Goal: Check status: Check status

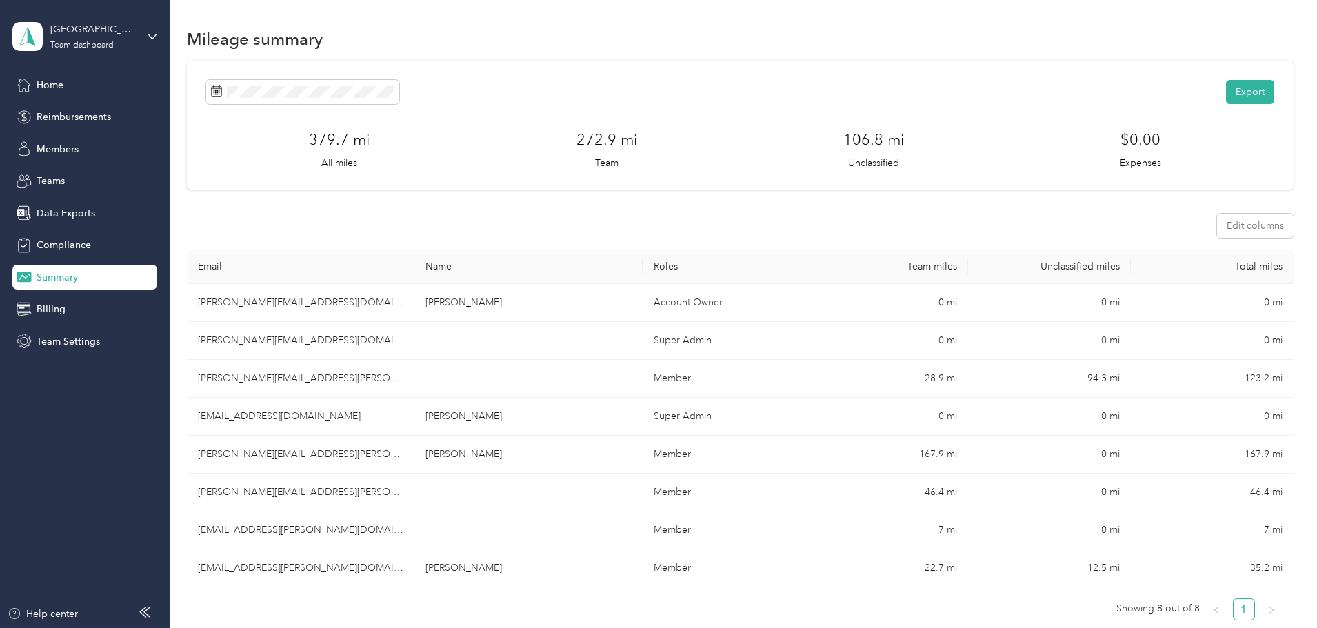
scroll to position [69, 0]
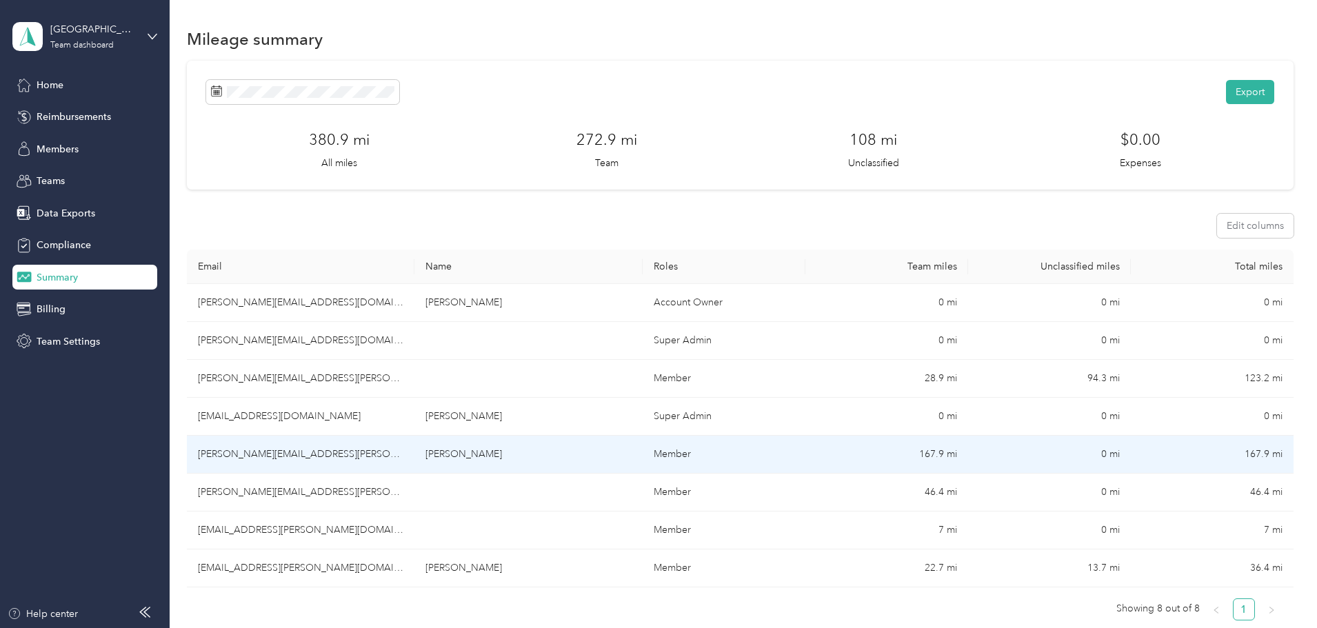
click at [806, 464] on td "167.9 mi" at bounding box center [887, 455] width 163 height 38
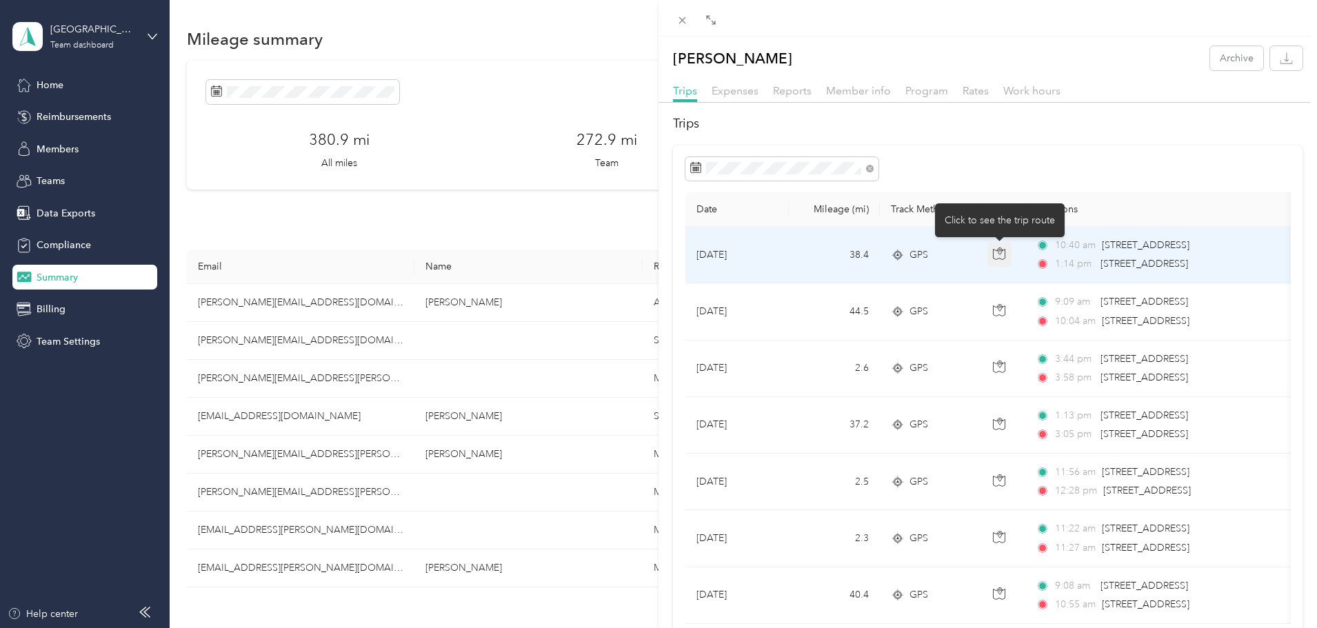
click at [1004, 252] on icon "button" at bounding box center [999, 254] width 12 height 12
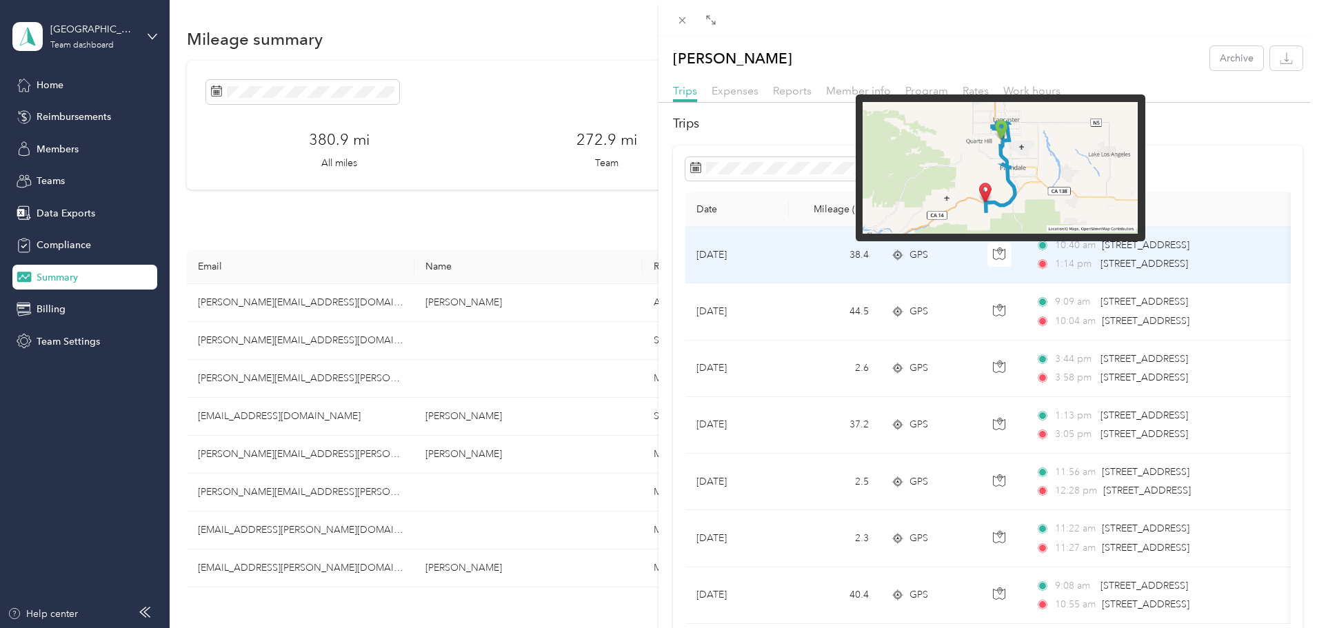
click at [987, 201] on img at bounding box center [1000, 168] width 275 height 132
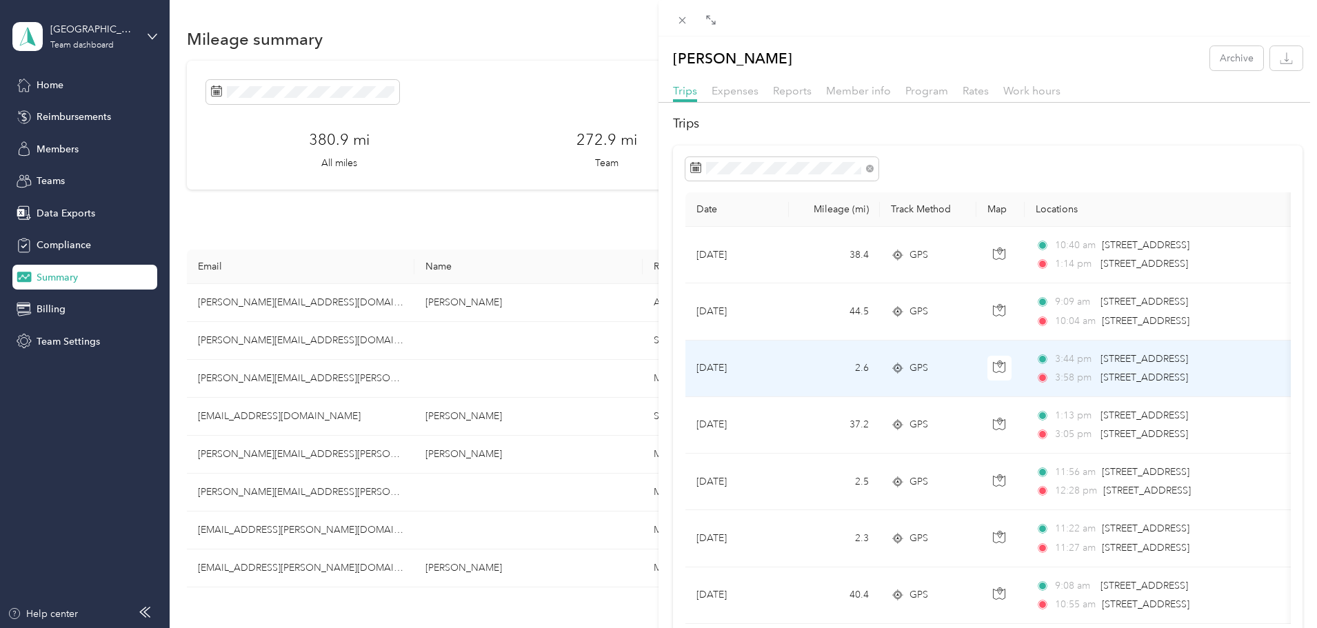
click at [1092, 368] on div "3:44 pm [STREET_ADDRESS] 3:58 pm [STREET_ADDRESS]" at bounding box center [1181, 369] width 290 height 34
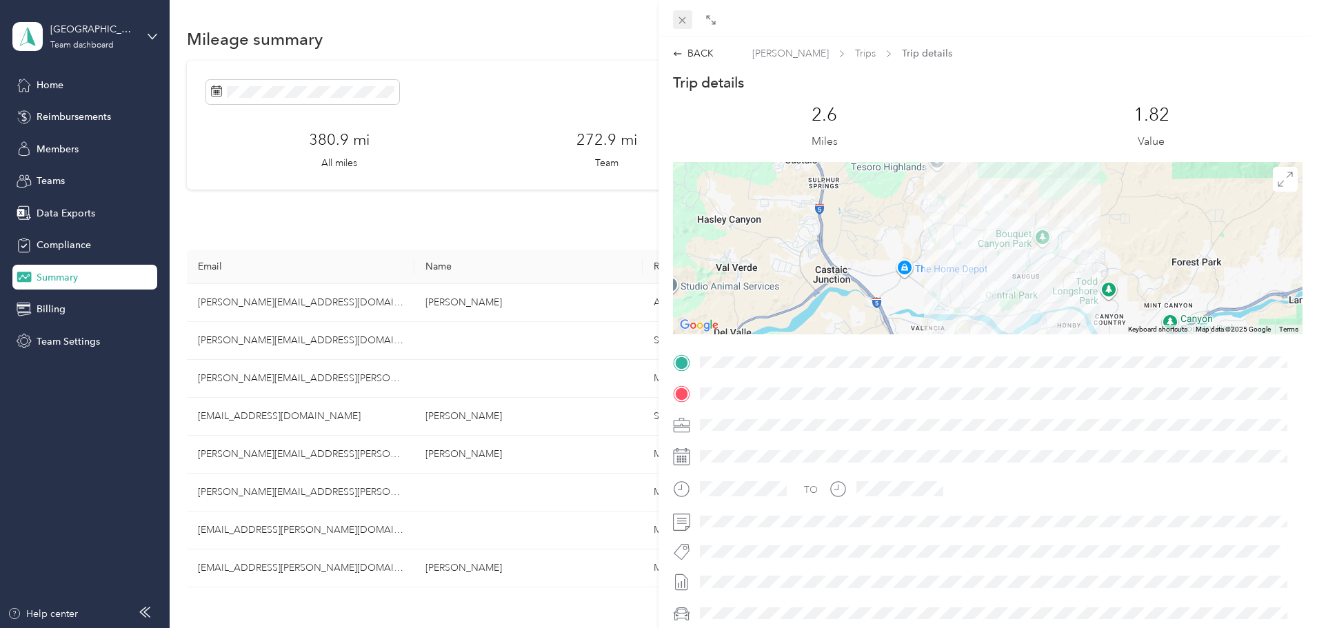
click at [682, 15] on icon at bounding box center [683, 20] width 12 height 12
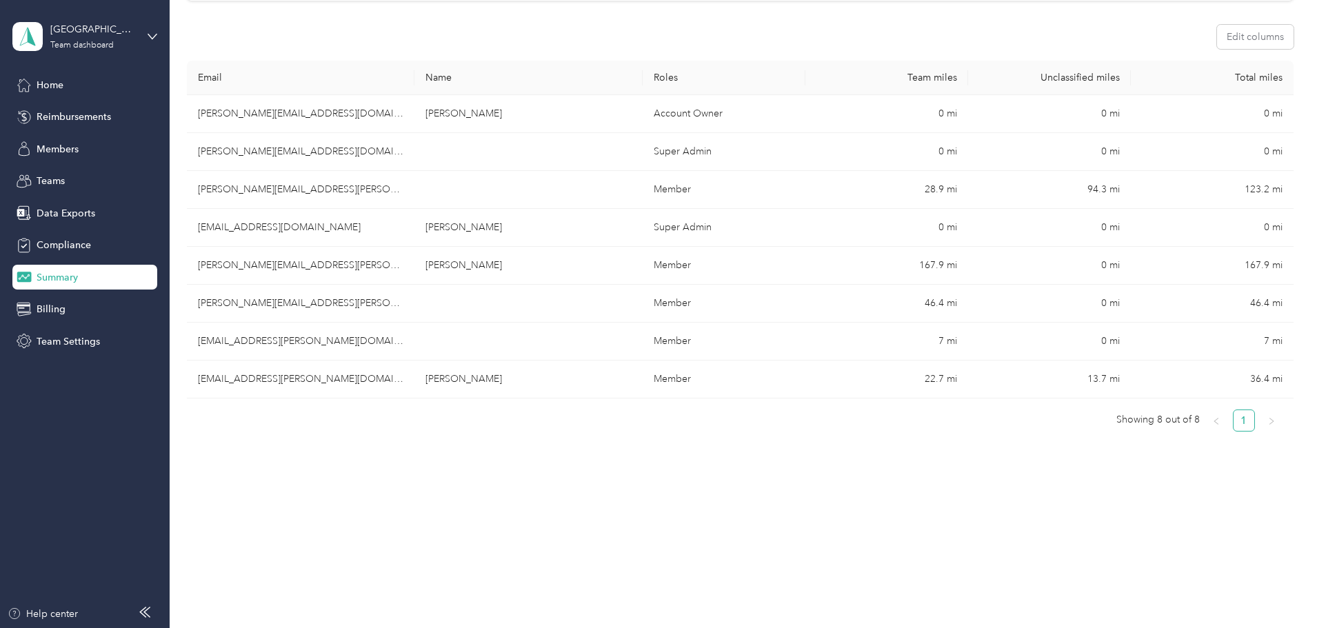
scroll to position [204, 0]
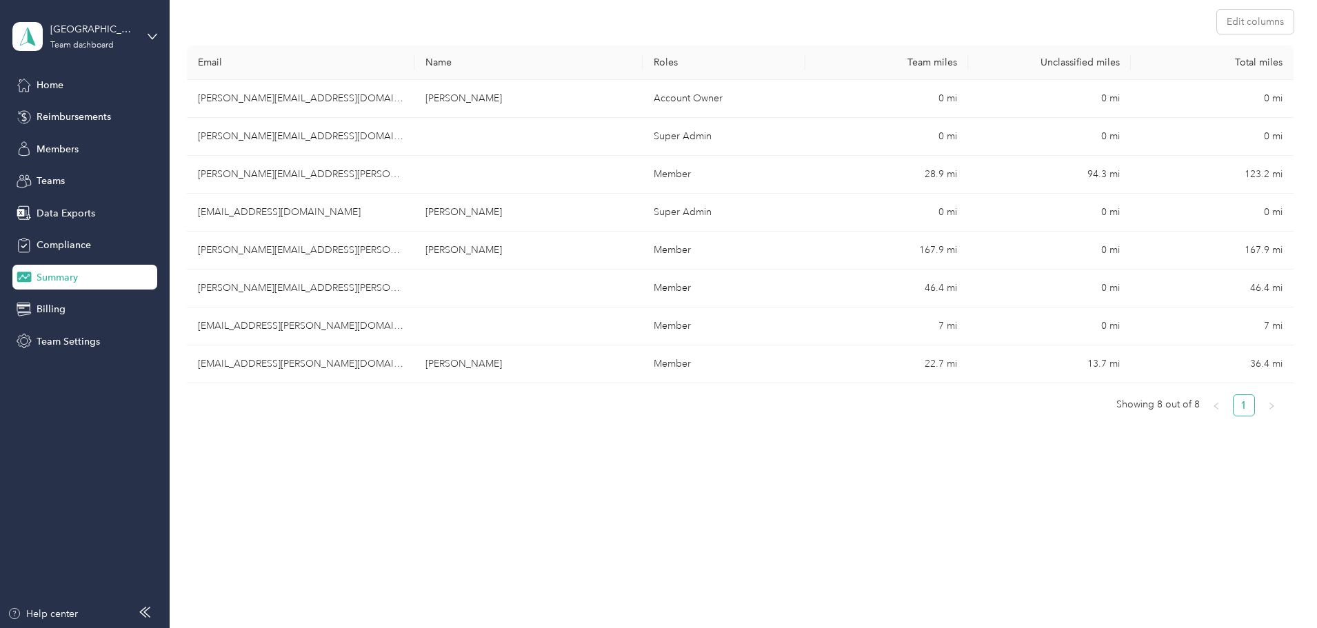
click at [975, 519] on div "Mileage summary Export 380.9 mi All miles 272.9 mi Team 108 mi Unclassified $0.…" at bounding box center [740, 178] width 1141 height 765
click at [667, 490] on div "Mileage summary Export 380.9 mi All miles 272.9 mi Team 108 mi Unclassified $0.…" at bounding box center [740, 178] width 1141 height 765
